Goal: Communication & Community: Participate in discussion

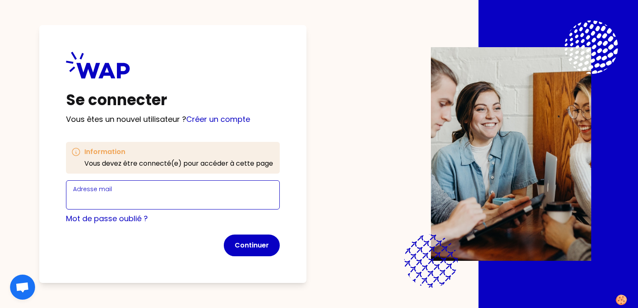
click at [192, 205] on input "Adresse mail" at bounding box center [172, 200] width 199 height 12
type input "[EMAIL_ADDRESS][DOMAIN_NAME]"
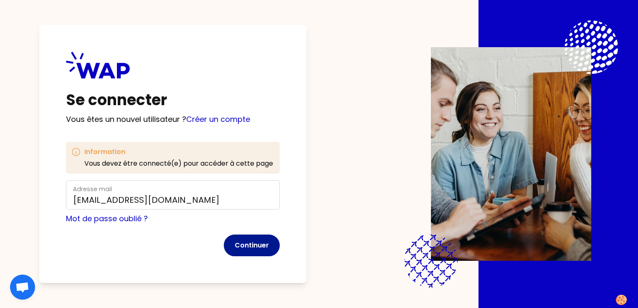
click at [255, 248] on button "Continuer" at bounding box center [252, 246] width 56 height 22
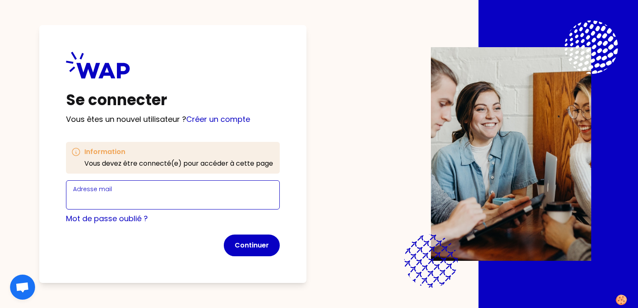
click at [125, 196] on input "Adresse mail" at bounding box center [172, 200] width 199 height 12
type input "[EMAIL_ADDRESS][DOMAIN_NAME]"
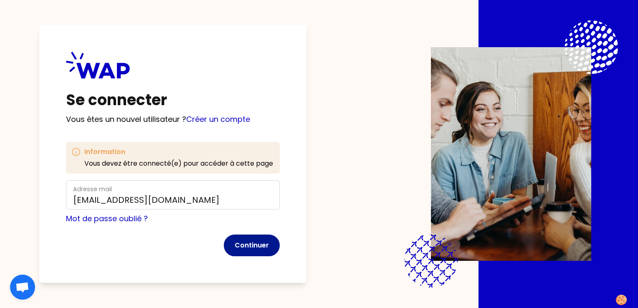
click at [265, 244] on button "Continuer" at bounding box center [252, 246] width 56 height 22
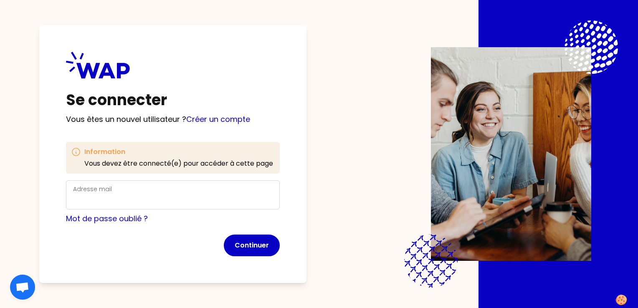
click at [137, 189] on div "Adresse mail" at bounding box center [172, 195] width 199 height 22
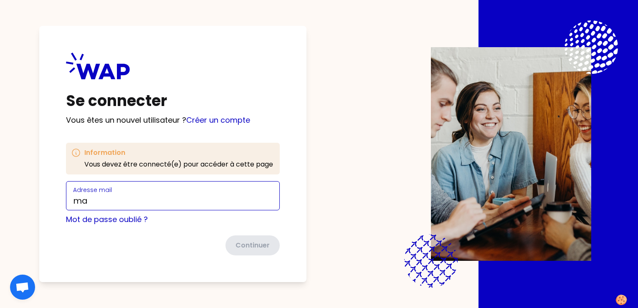
type input "[EMAIL_ADDRESS][DOMAIN_NAME]"
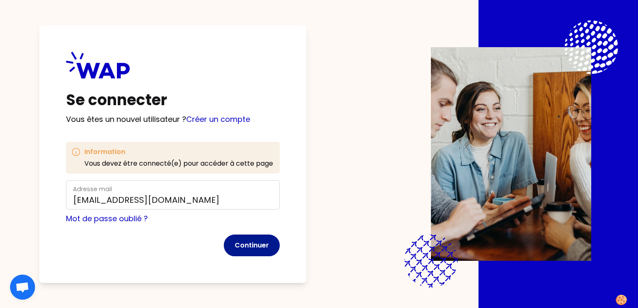
click at [247, 245] on button "Continuer" at bounding box center [252, 246] width 56 height 22
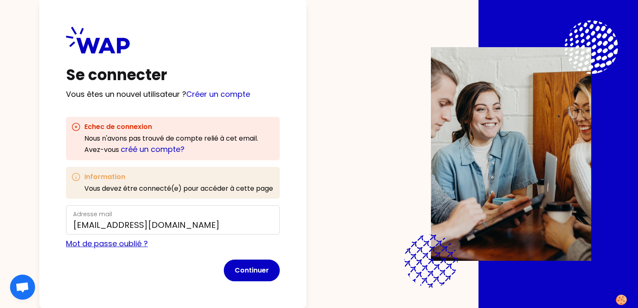
click at [107, 244] on link "Mot de passe oublié ?" at bounding box center [107, 243] width 82 height 10
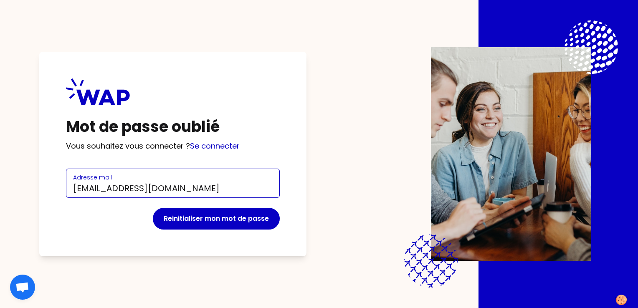
click at [123, 188] on input "[EMAIL_ADDRESS][DOMAIN_NAME]" at bounding box center [172, 188] width 199 height 12
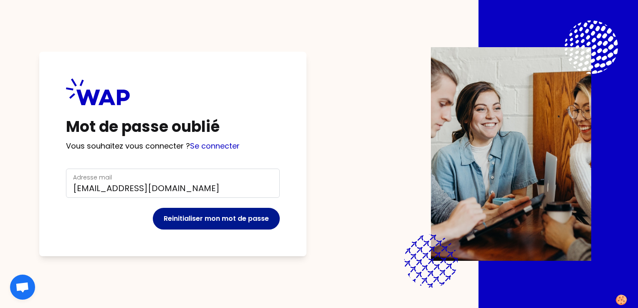
click at [179, 214] on button "Reinitialiser mon mot de passe" at bounding box center [216, 219] width 127 height 22
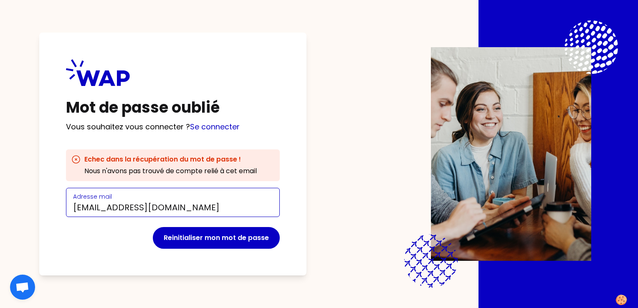
click at [122, 209] on input "[EMAIL_ADDRESS][DOMAIN_NAME]" at bounding box center [172, 208] width 199 height 12
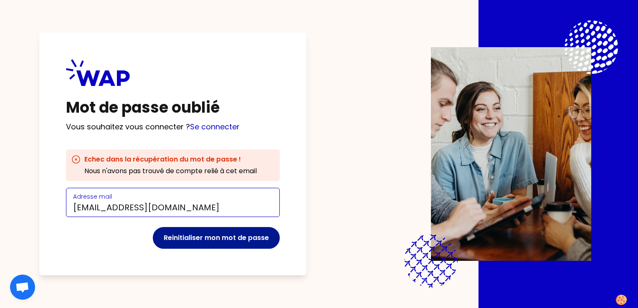
type input "maglory@chateauform.com"
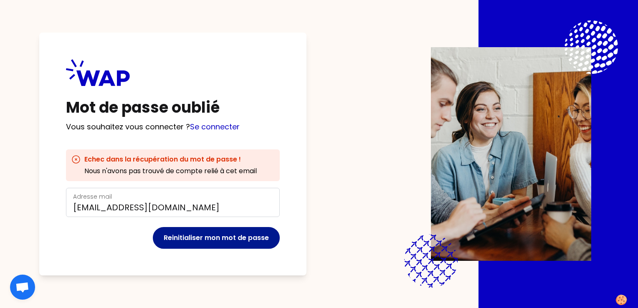
click at [182, 239] on button "Reinitialiser mon mot de passe" at bounding box center [216, 238] width 127 height 22
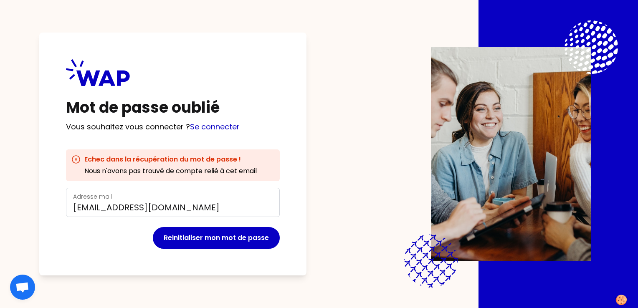
click at [223, 129] on link "Se connecter" at bounding box center [215, 126] width 50 height 10
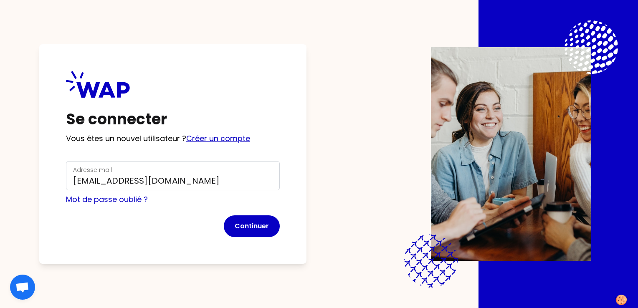
click at [209, 141] on link "Créer un compte" at bounding box center [218, 138] width 64 height 10
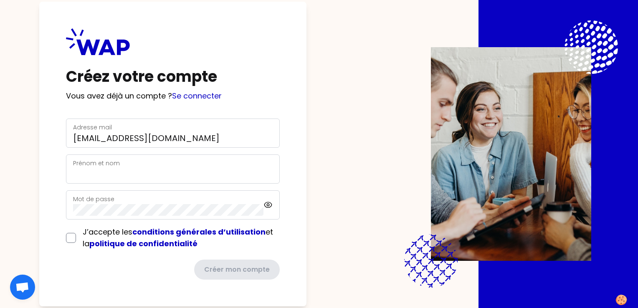
click at [163, 161] on div "Prénom et nom" at bounding box center [172, 169] width 199 height 22
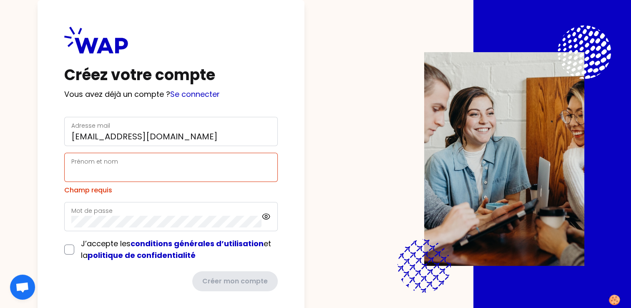
click at [161, 166] on div "Prénom et nom" at bounding box center [170, 167] width 199 height 22
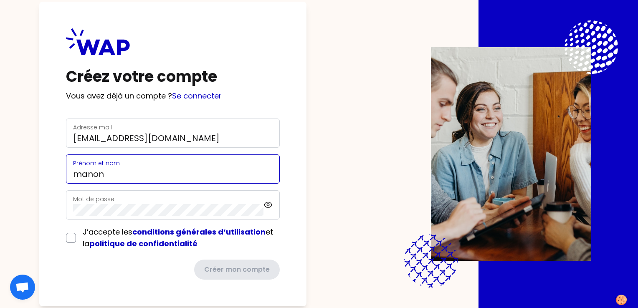
type input "Manon-Amélie LOMBARD"
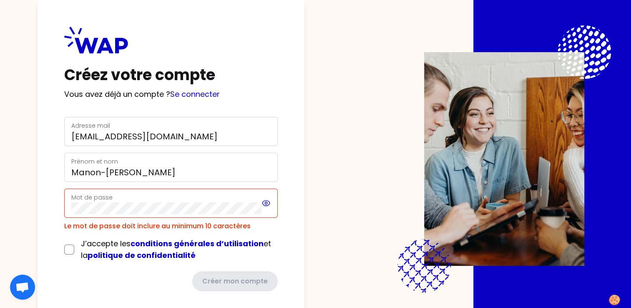
click at [267, 205] on icon at bounding box center [267, 203] width 10 height 10
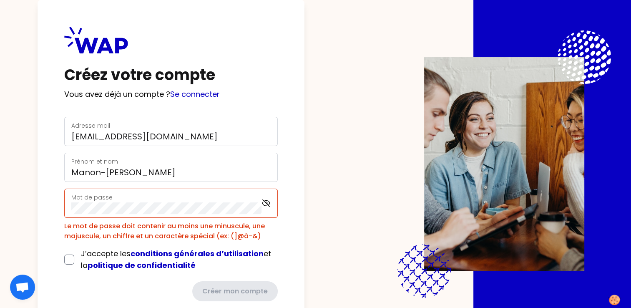
click at [320, 200] on div "Créez votre compte Vous avez déjà un compte ? Se connecter Adresse mail maglory…" at bounding box center [316, 154] width 578 height 308
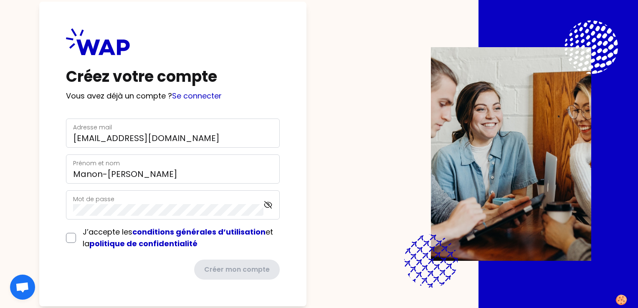
click at [299, 200] on div "Créez votre compte Vous avez déjà un compte ? Se connecter Adresse mail maglory…" at bounding box center [172, 154] width 267 height 305
click at [73, 236] on input "checkbox" at bounding box center [71, 238] width 10 height 10
checkbox input "true"
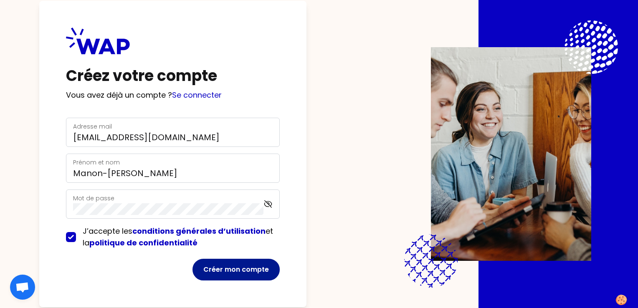
click at [209, 268] on button "Créer mon compte" at bounding box center [235, 270] width 87 height 22
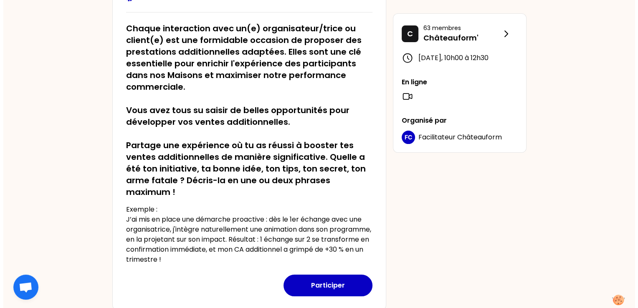
scroll to position [167, 0]
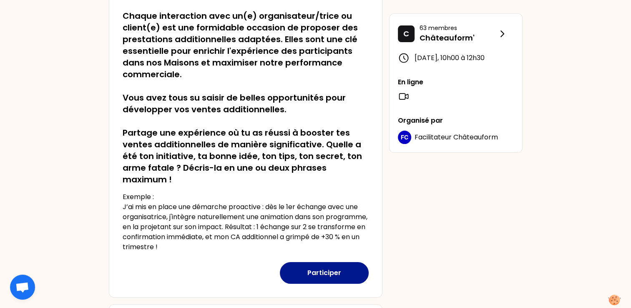
click at [322, 270] on button "Participer" at bounding box center [324, 273] width 89 height 22
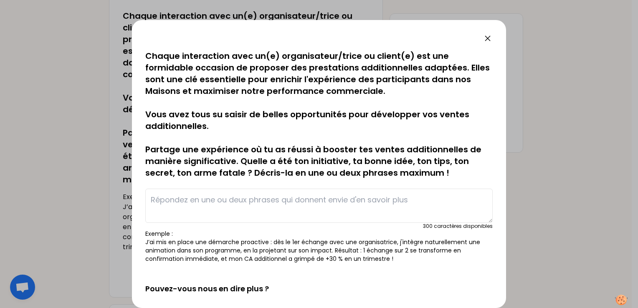
click at [366, 196] on textarea at bounding box center [318, 206] width 347 height 34
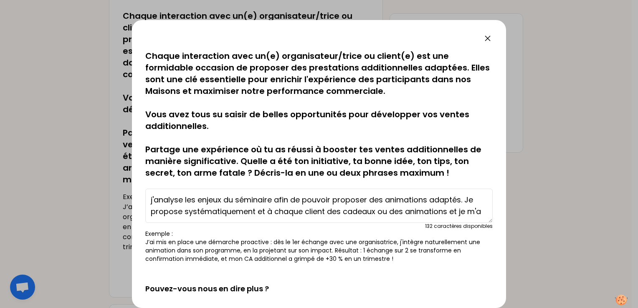
scroll to position [6, 0]
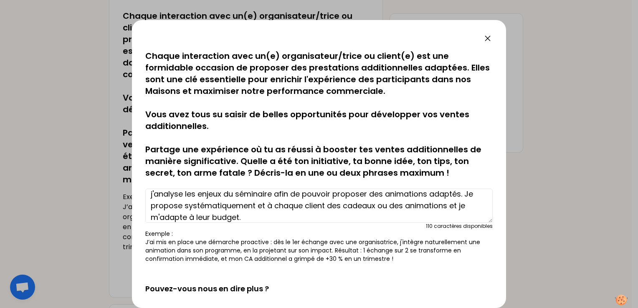
click at [462, 194] on textarea "j'analyse les enjeux du séminaire afin de pouvoir proposer des animations adapt…" at bounding box center [318, 206] width 347 height 34
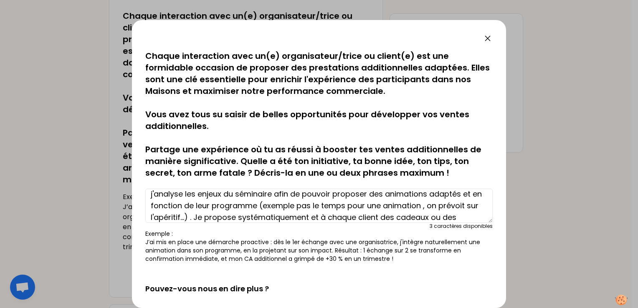
scroll to position [23, 0]
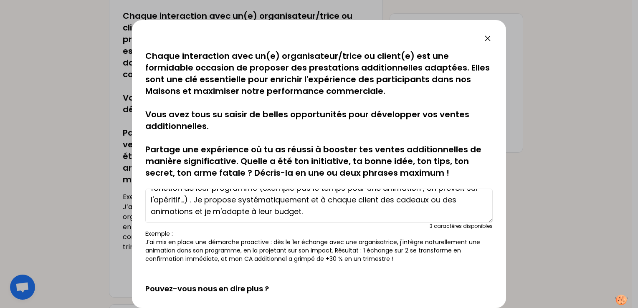
click at [470, 201] on textarea "j'analyse les enjeux du séminaire afin de pouvoir proposer des animations adapt…" at bounding box center [318, 206] width 347 height 34
click at [309, 212] on textarea "j'analyse les enjeux du séminaire afin de pouvoir proposer des animations adapt…" at bounding box center [318, 206] width 347 height 34
click at [420, 211] on textarea "j'analyse les enjeux du séminaire afin de pouvoir proposer des animations adapt…" at bounding box center [318, 206] width 347 height 34
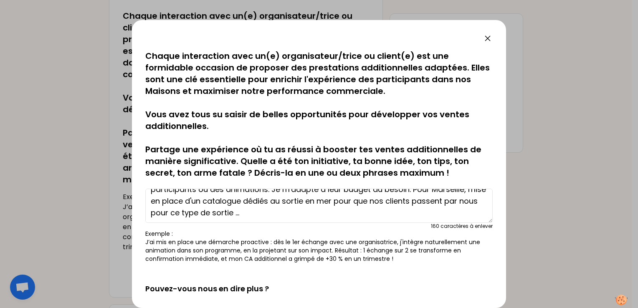
scroll to position [47, 0]
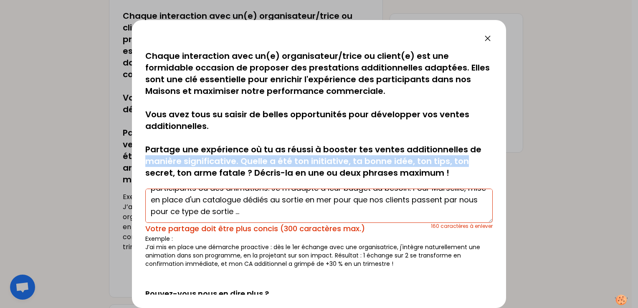
drag, startPoint x: 483, startPoint y: 153, endPoint x: 485, endPoint y: 167, distance: 13.9
click at [485, 167] on p "Chaque interaction avec un(e) organisateur/trice ou client(e) est une formidabl…" at bounding box center [318, 114] width 347 height 129
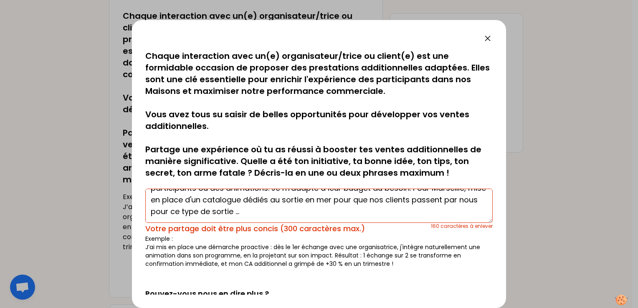
click at [402, 217] on textarea "j'analyse les enjeux du séminaire afin de pouvoir proposer des animations adapt…" at bounding box center [318, 206] width 347 height 34
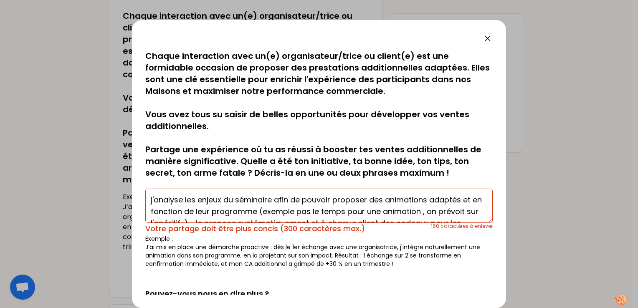
scroll to position [0, 0]
click at [302, 210] on textarea "j'analyse les enjeux du séminaire afin de pouvoir proposer des animations adapt…" at bounding box center [318, 206] width 347 height 34
click at [308, 213] on textarea "j'analyse les enjeux du séminaire afin de pouvoir proposer des animations adapt…" at bounding box center [318, 206] width 347 height 34
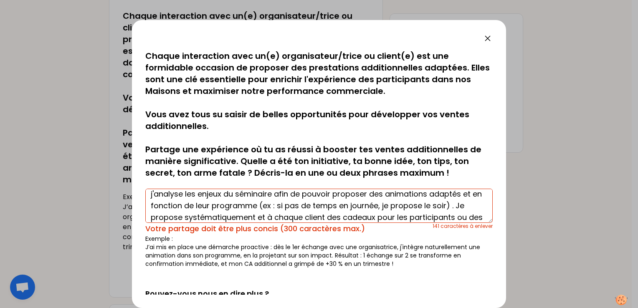
click at [329, 219] on textarea "j'analyse les enjeux du séminaire afin de pouvoir proposer des animations adapt…" at bounding box center [318, 206] width 347 height 34
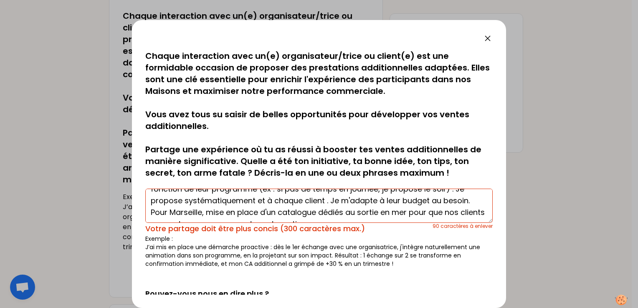
click at [170, 213] on textarea "j'analyse les enjeux du séminaire afin de pouvoir proposer des animations adapt…" at bounding box center [318, 206] width 347 height 34
click at [340, 212] on textarea "j'analyse les enjeux du séminaire afin de pouvoir proposer des animations adapt…" at bounding box center [318, 206] width 347 height 34
click at [404, 212] on textarea "j'analyse les enjeux du séminaire afin de pouvoir proposer des animations adapt…" at bounding box center [318, 206] width 347 height 34
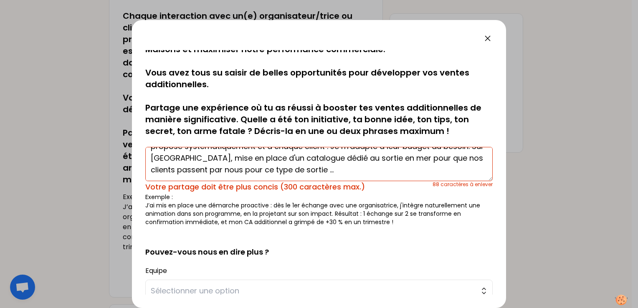
scroll to position [0, 0]
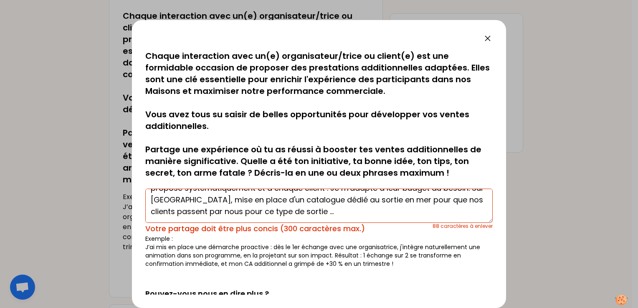
drag, startPoint x: 338, startPoint y: 214, endPoint x: 131, endPoint y: 218, distance: 207.0
click at [131, 218] on div "sauvegardé Chaque interaction avec un(e) organisateur/trice ou client(e) est un…" at bounding box center [319, 154] width 638 height 308
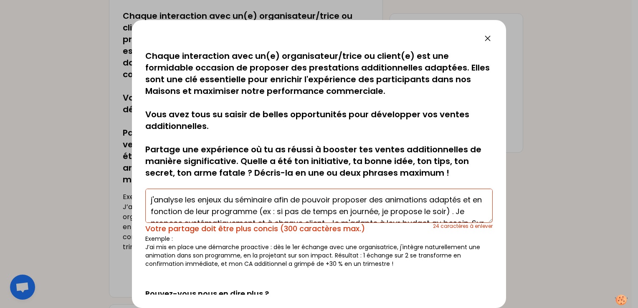
click at [459, 197] on textarea "j'analyse les enjeux du séminaire afin de pouvoir proposer des animations adapt…" at bounding box center [318, 206] width 347 height 34
click at [152, 199] on textarea "j'analyse les enjeux du séminaire afin de pouvoir proposer des animations adapt…" at bounding box center [318, 206] width 347 height 34
drag, startPoint x: 432, startPoint y: 199, endPoint x: 474, endPoint y: 197, distance: 42.6
click at [474, 197] on textarea "J'analyse les enjeux du séminaire afin de pouvoir proposer des animations adapt…" at bounding box center [318, 206] width 347 height 34
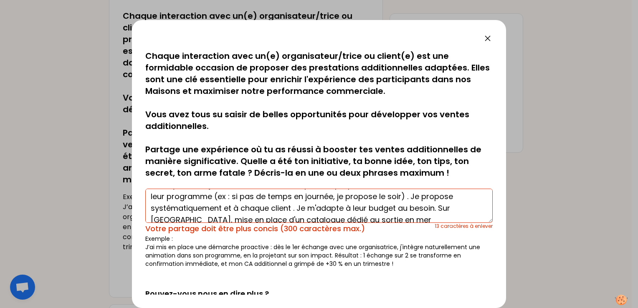
scroll to position [23, 0]
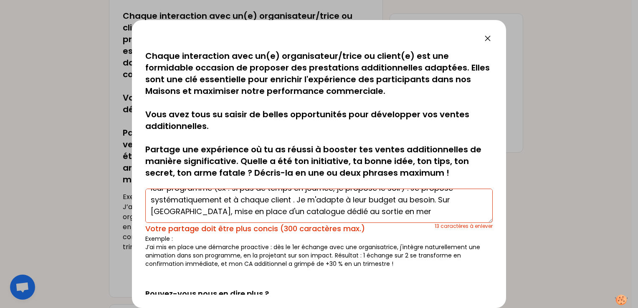
click at [292, 202] on textarea "J'analyse les enjeux du séminaire afin de pouvoir proposer des animations en fo…" at bounding box center [318, 206] width 347 height 34
drag, startPoint x: 298, startPoint y: 199, endPoint x: 439, endPoint y: 198, distance: 140.6
click at [439, 198] on textarea "J'analyse les enjeux du séminaire afin de pouvoir proposer des animations en fo…" at bounding box center [318, 206] width 347 height 34
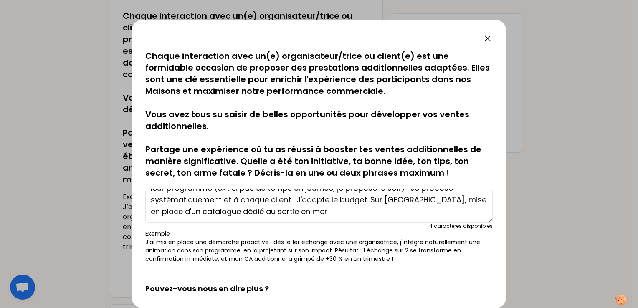
click at [322, 211] on textarea "J'analyse les enjeux du séminaire afin de pouvoir proposer des animations en fo…" at bounding box center [318, 206] width 347 height 34
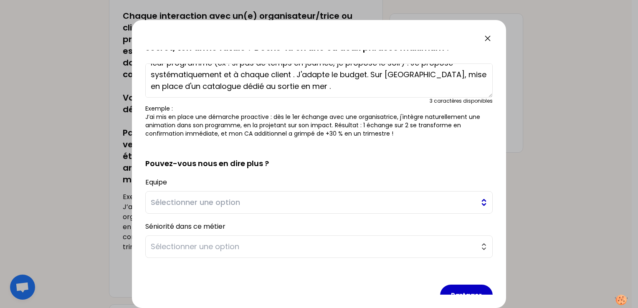
type textarea "J'analyse les enjeux du séminaire afin de pouvoir proposer des animations en fo…"
click at [169, 204] on span "Sélectionner une option" at bounding box center [313, 203] width 325 height 12
click at [185, 244] on span "Sélectionner une option" at bounding box center [313, 247] width 325 height 12
click at [184, 204] on span "Sélectionner une option" at bounding box center [313, 203] width 325 height 12
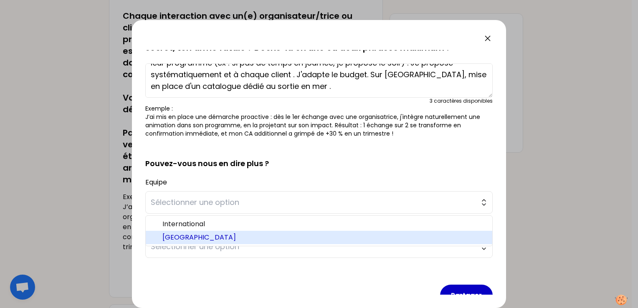
click at [177, 241] on span "France" at bounding box center [323, 237] width 323 height 10
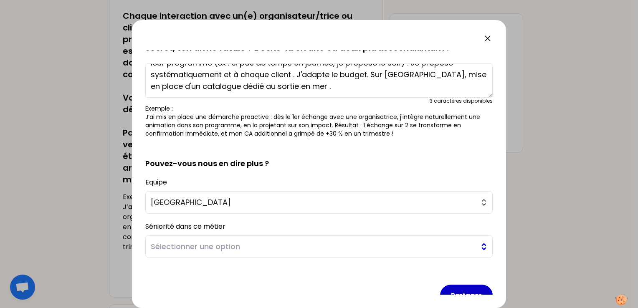
click at [200, 249] on span "Sélectionner une option" at bounding box center [313, 247] width 325 height 12
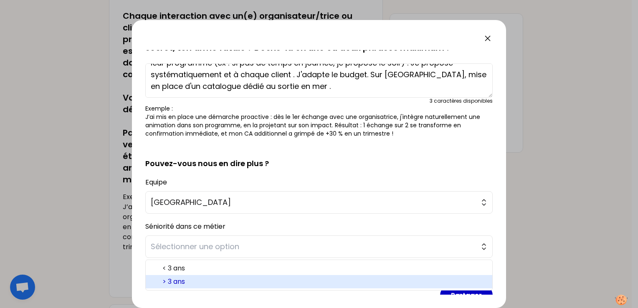
click at [177, 283] on span "> 3 ans" at bounding box center [323, 282] width 323 height 10
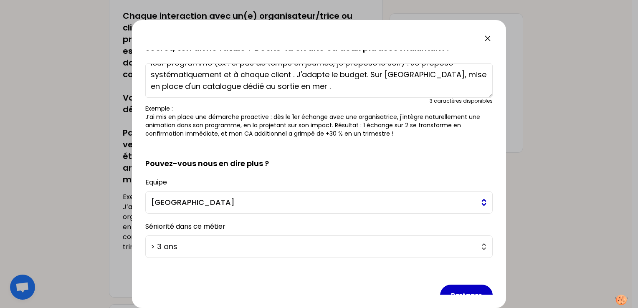
scroll to position [142, 0]
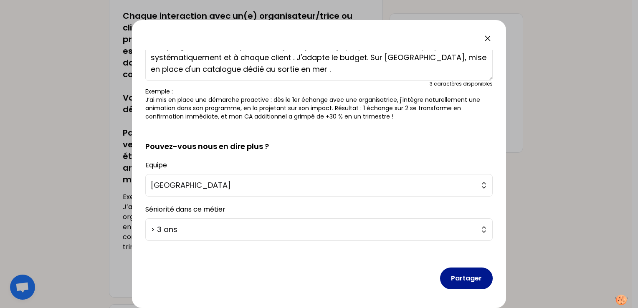
click at [463, 275] on button "Partager" at bounding box center [466, 278] width 53 height 22
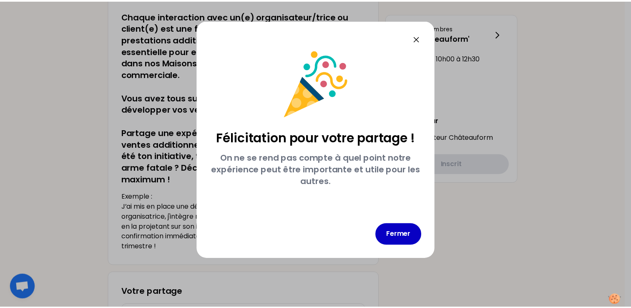
scroll to position [0, 0]
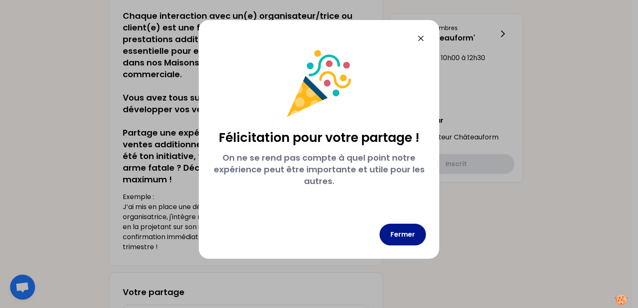
click at [400, 234] on button "Fermer" at bounding box center [402, 235] width 46 height 22
